Goal: Find specific page/section

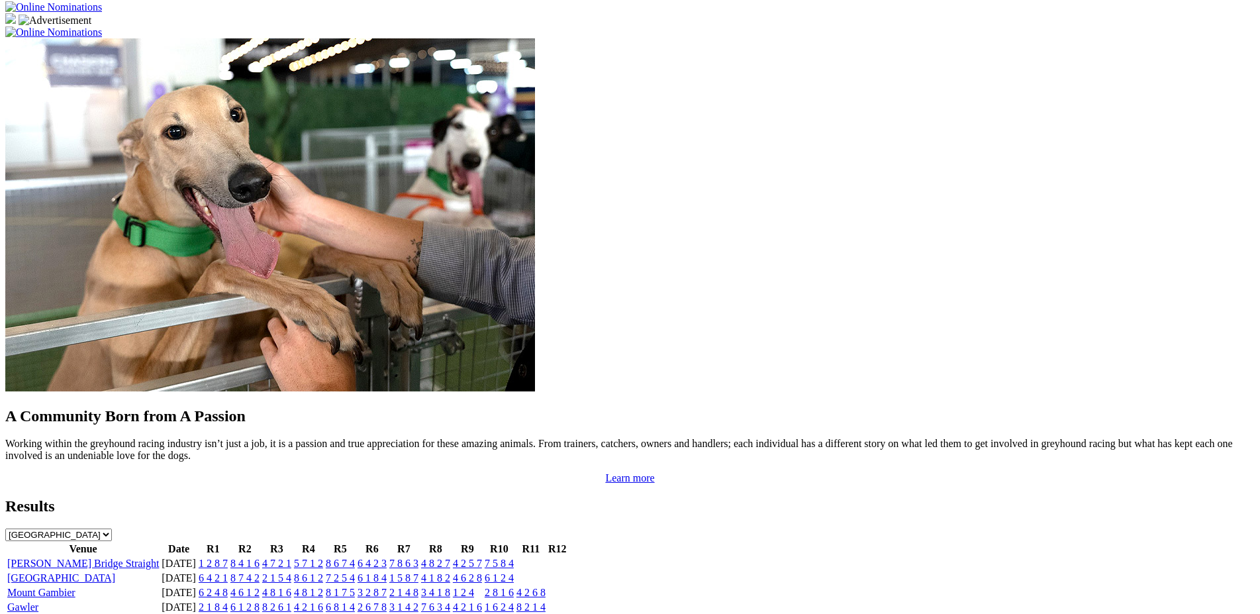
scroll to position [1013, 0]
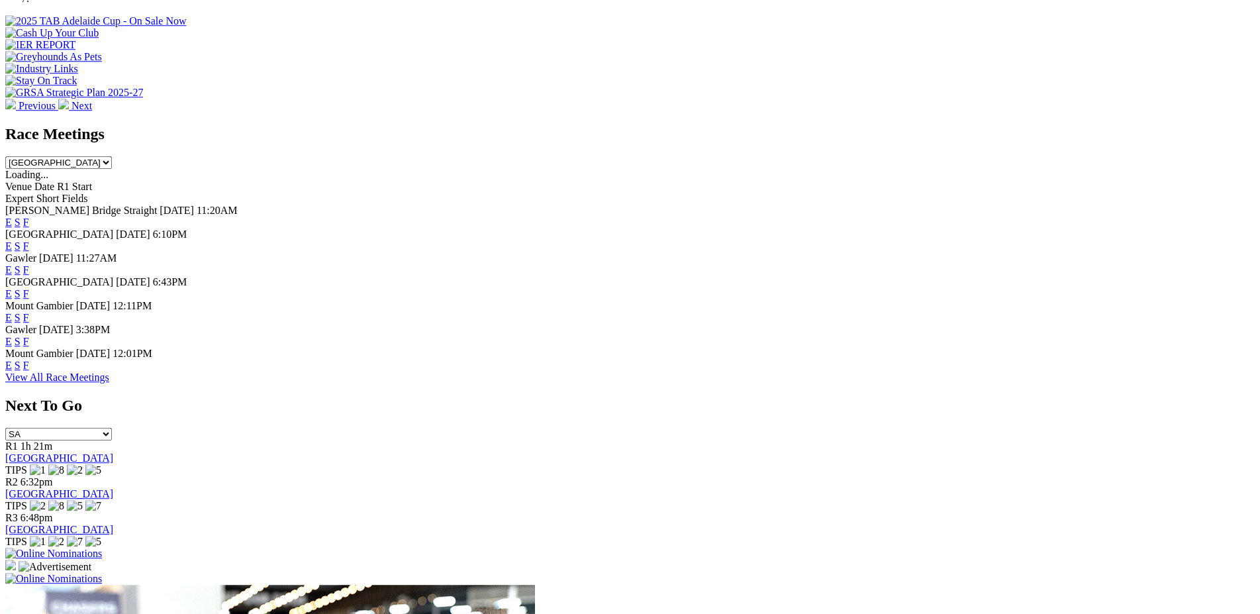
scroll to position [444, 0]
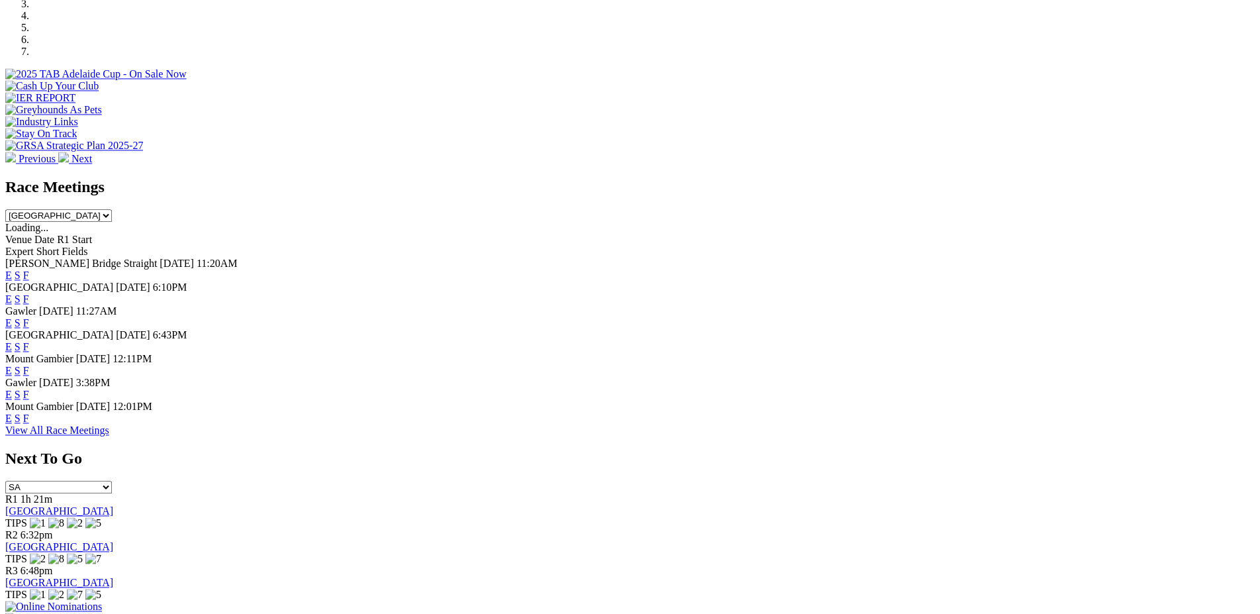
click at [29, 424] on link "F" at bounding box center [26, 418] width 6 height 11
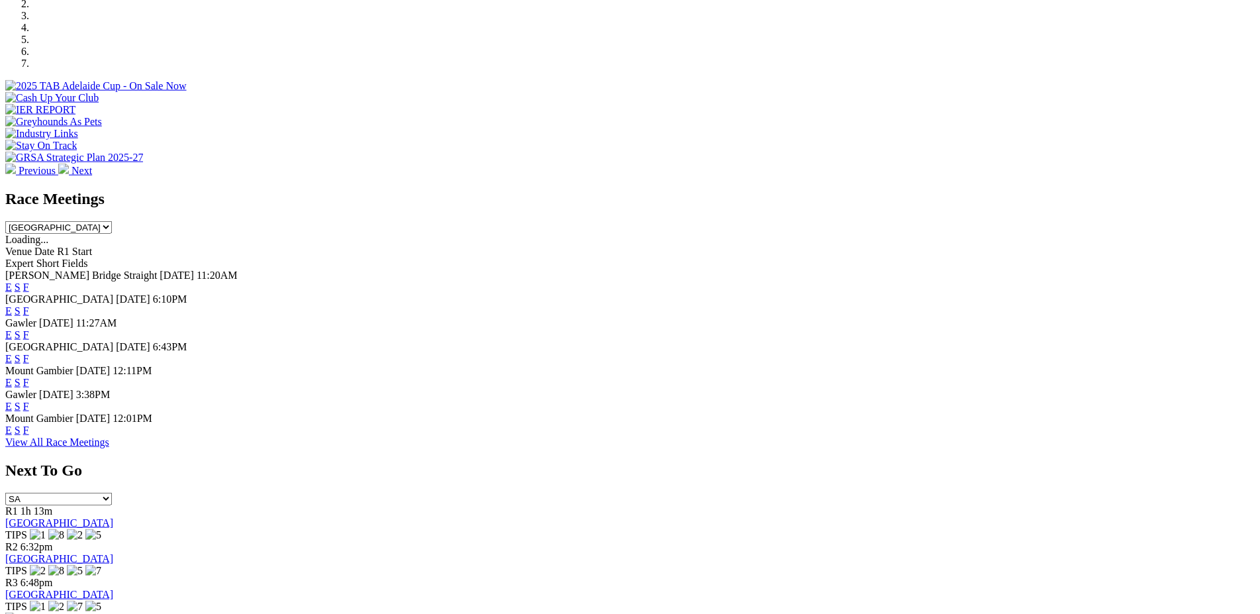
scroll to position [558, 0]
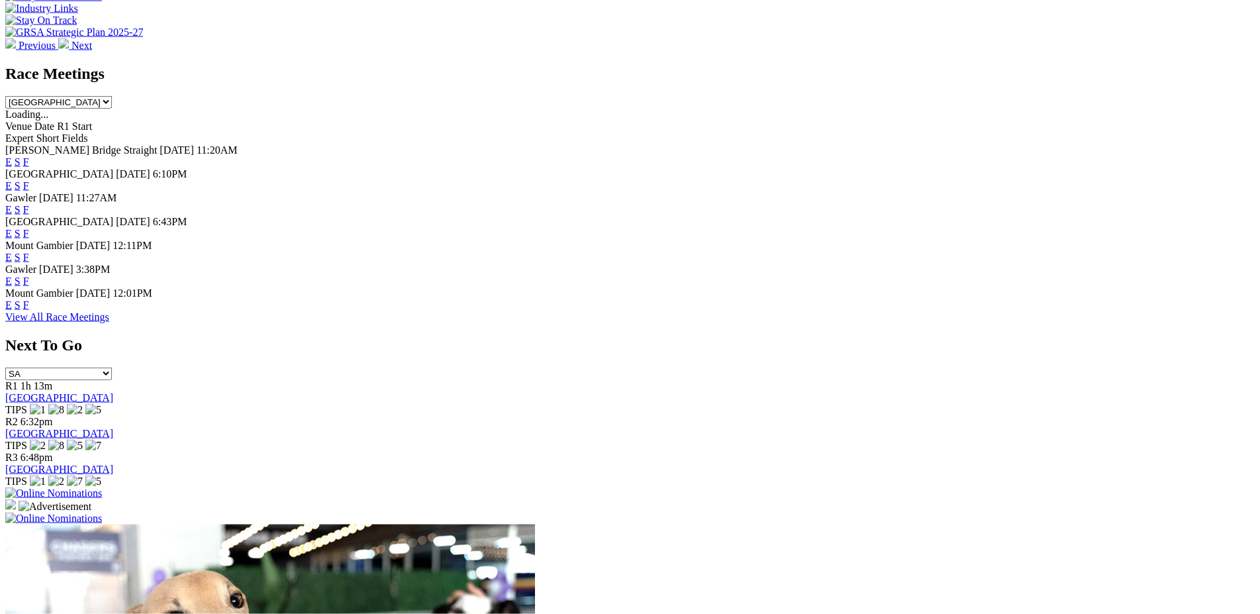
click at [12, 311] on link "E" at bounding box center [8, 304] width 7 height 11
